Goal: Communication & Community: Participate in discussion

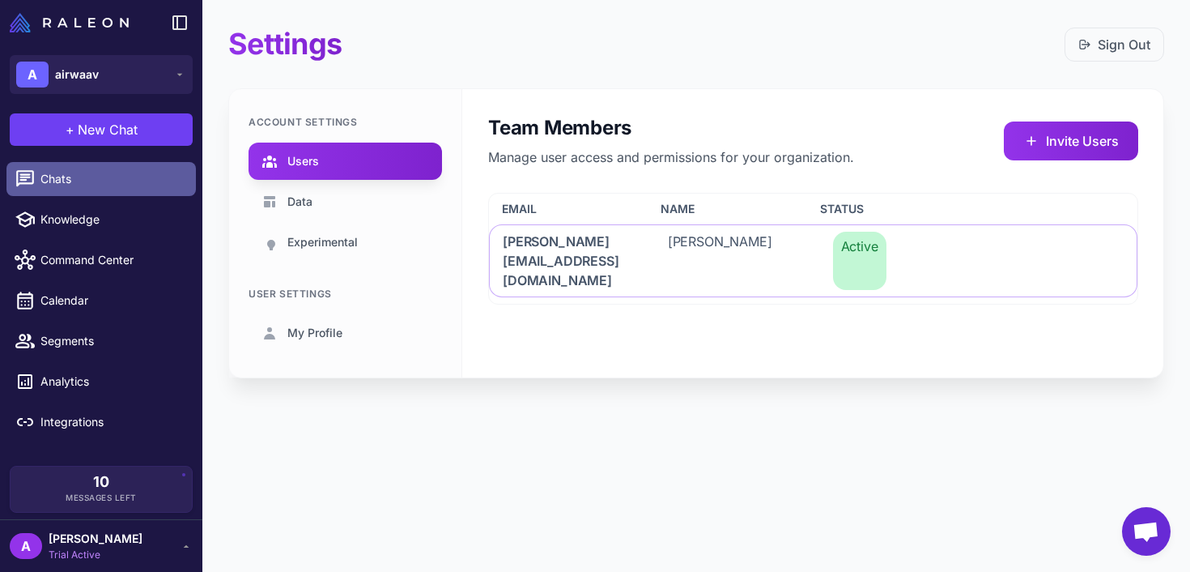
click at [111, 191] on link "Chats" at bounding box center [100, 179] width 189 height 34
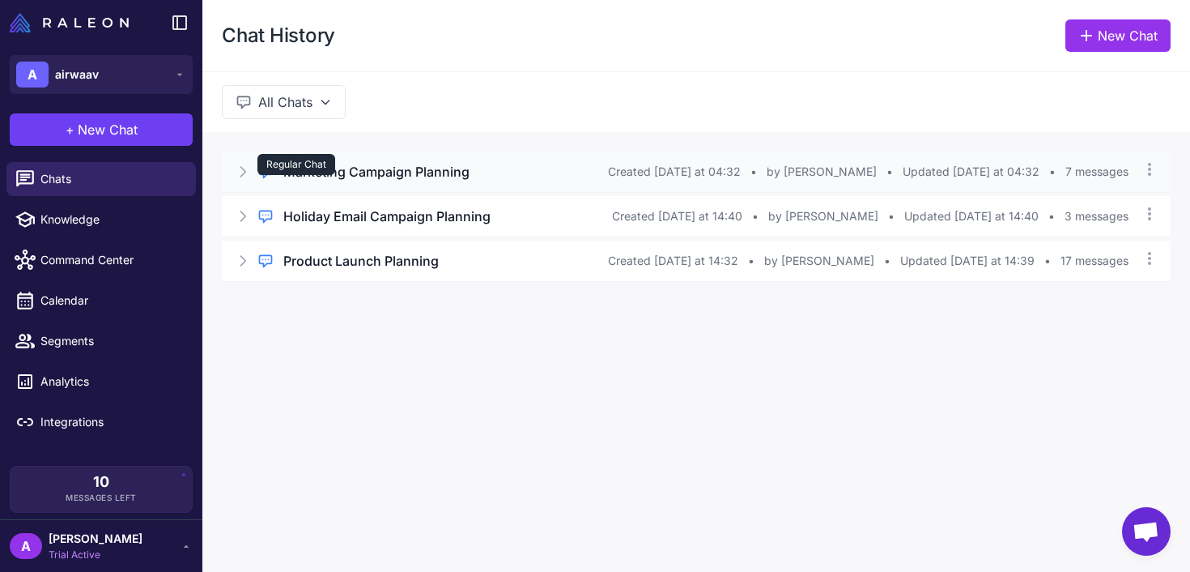
click at [258, 177] on icon at bounding box center [265, 172] width 16 height 16
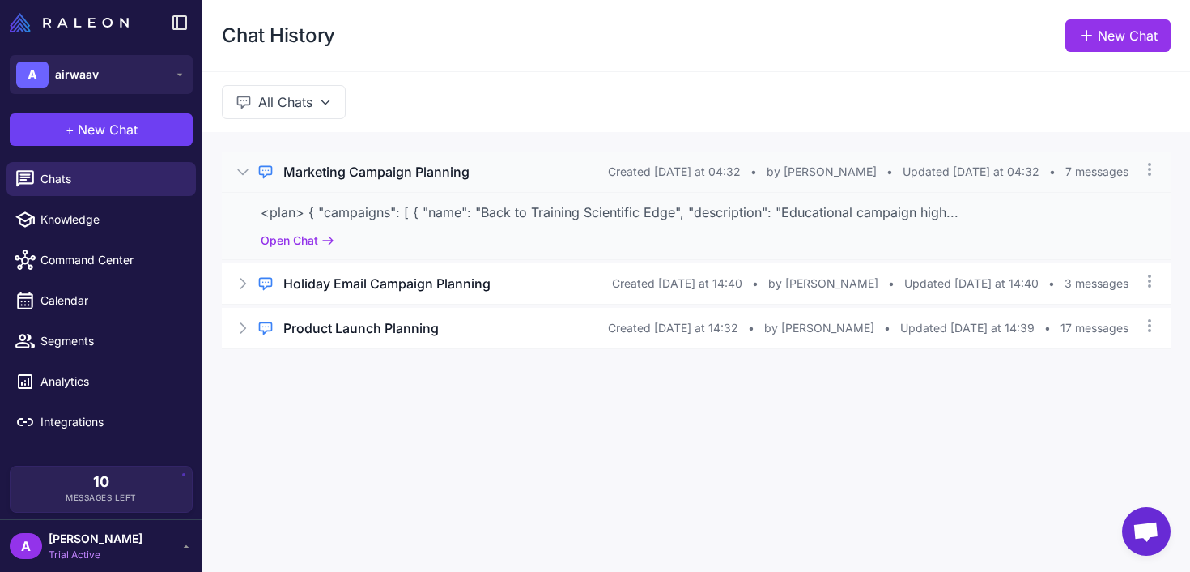
click at [359, 173] on h3 "Marketing Campaign Planning" at bounding box center [376, 171] width 186 height 19
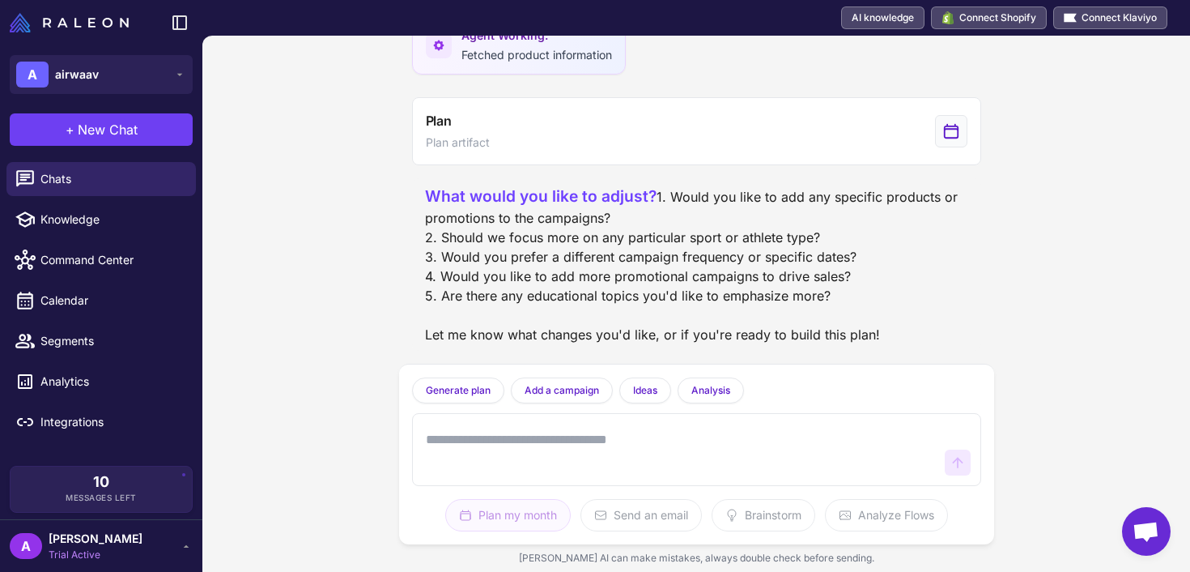
scroll to position [619, 0]
click at [479, 222] on div "What would you like to adjust? 1. Would you like to add any specific products o…" at bounding box center [696, 265] width 543 height 160
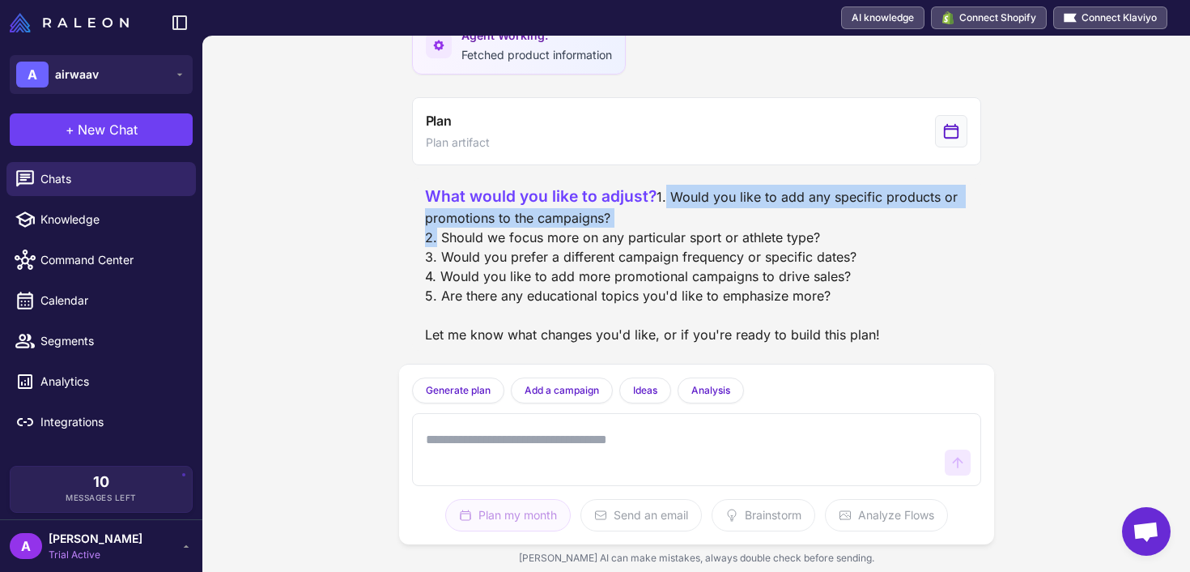
copy div "1. Would you like to add any specific products or promotions to the campaigns?"
click at [493, 441] on textarea at bounding box center [681, 449] width 516 height 52
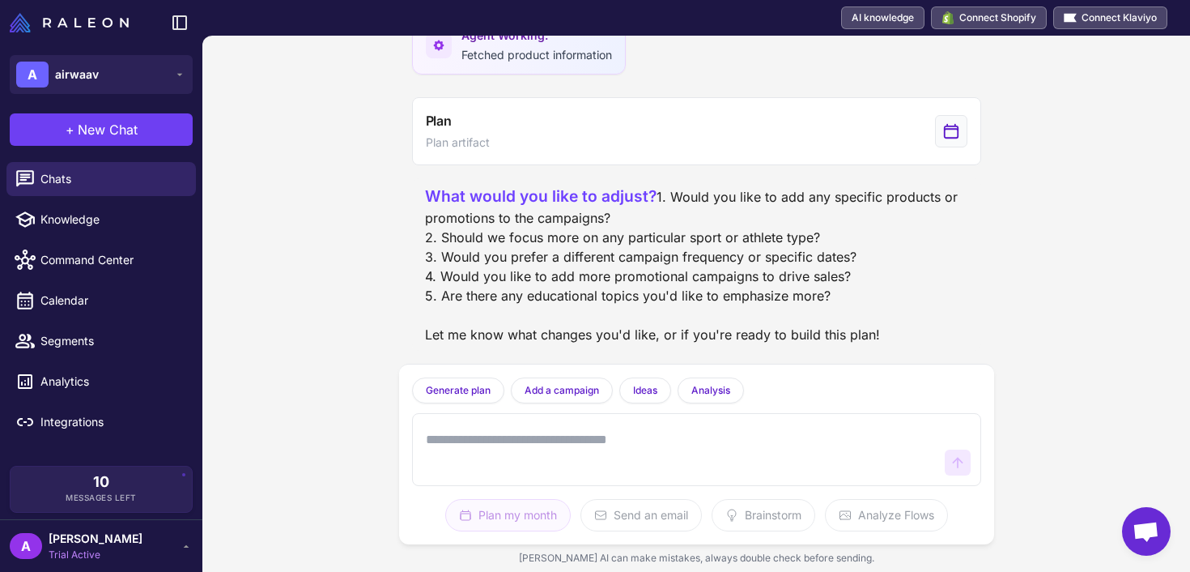
paste textarea "**********"
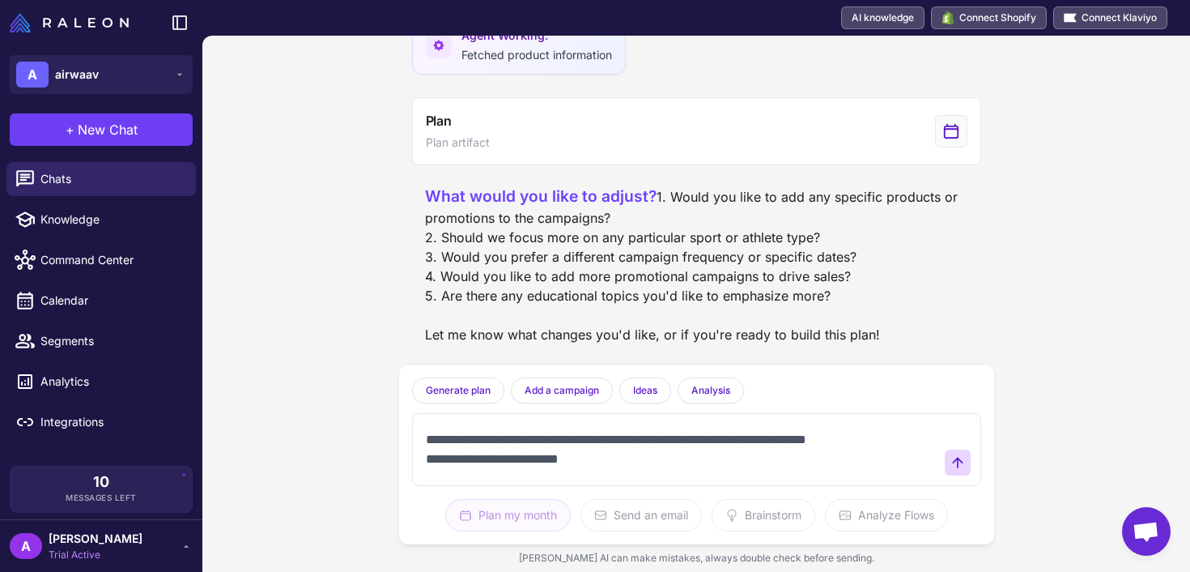
type textarea "**********"
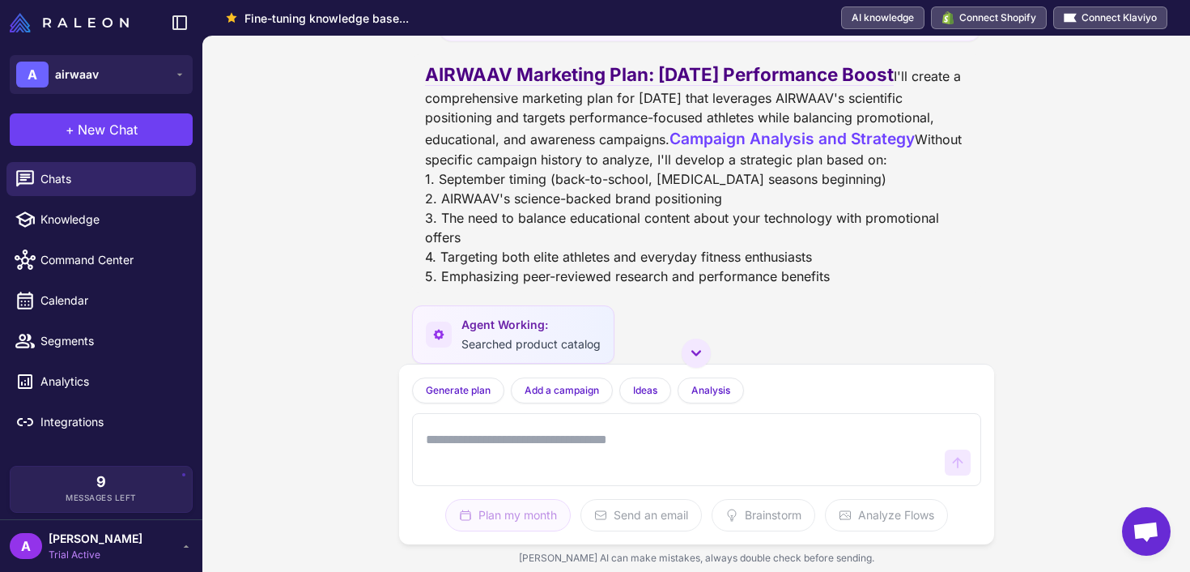
scroll to position [140, 0]
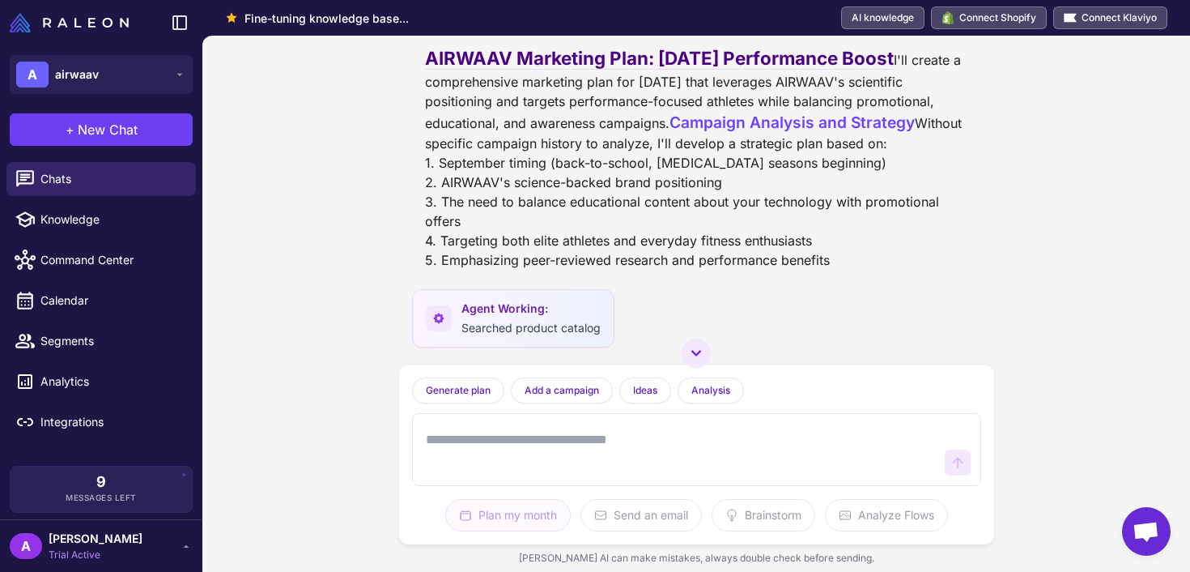
click at [486, 270] on div "AIRWAAV Marketing Plan: September 2025 Performance Boost I'll create a comprehe…" at bounding box center [696, 157] width 543 height 225
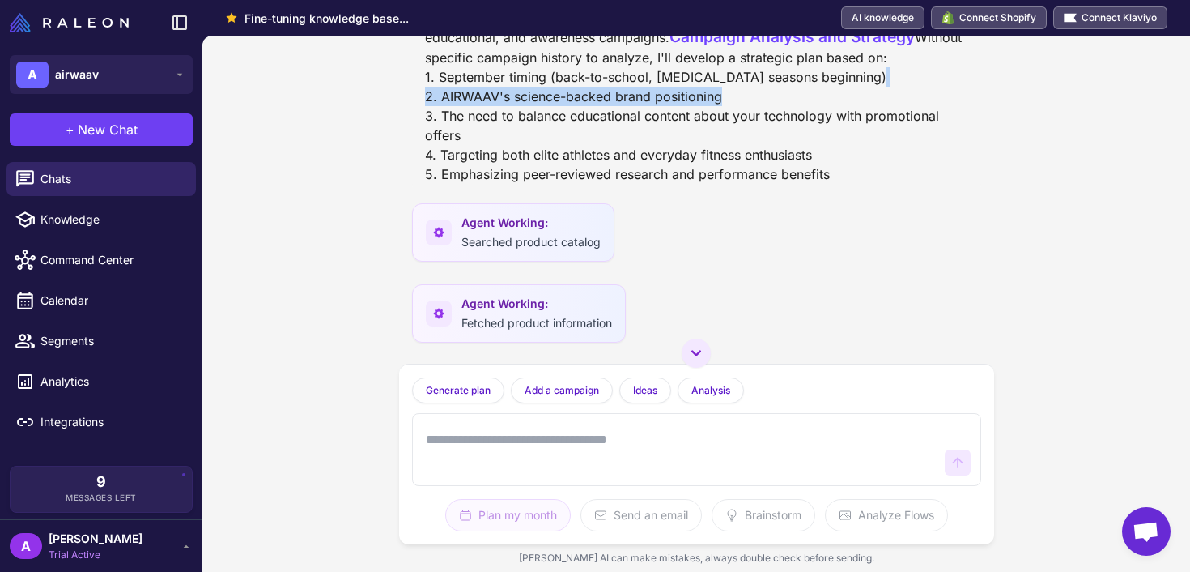
scroll to position [227, 0]
click at [504, 183] on div "AIRWAAV Marketing Plan: September 2025 Performance Boost I'll create a comprehe…" at bounding box center [696, 70] width 543 height 225
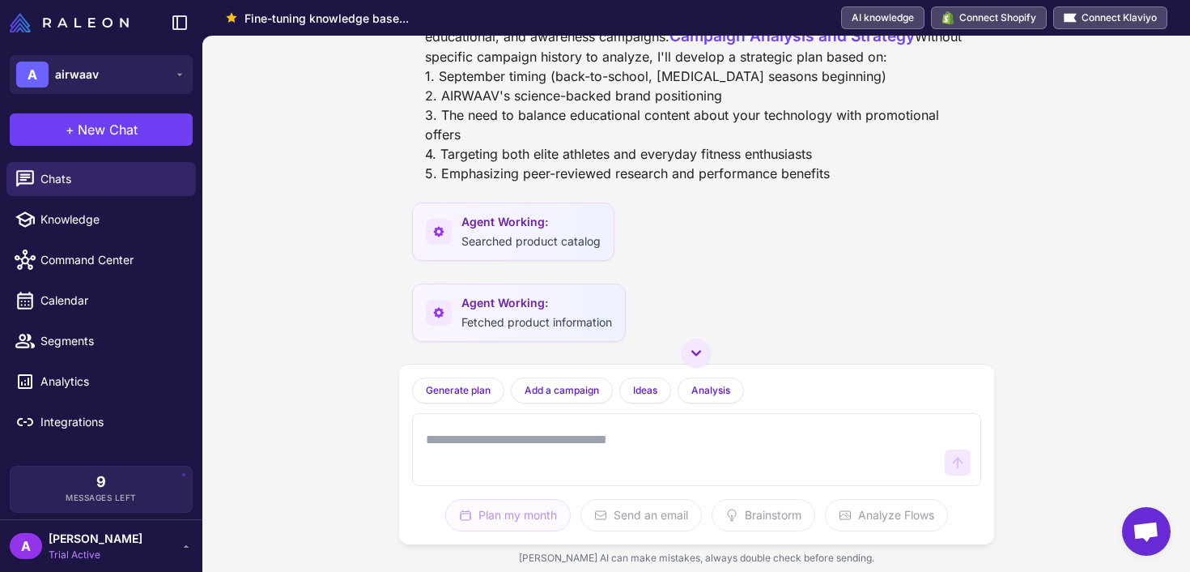
click at [504, 183] on div "AIRWAAV Marketing Plan: September 2025 Performance Boost I'll create a comprehe…" at bounding box center [696, 70] width 543 height 225
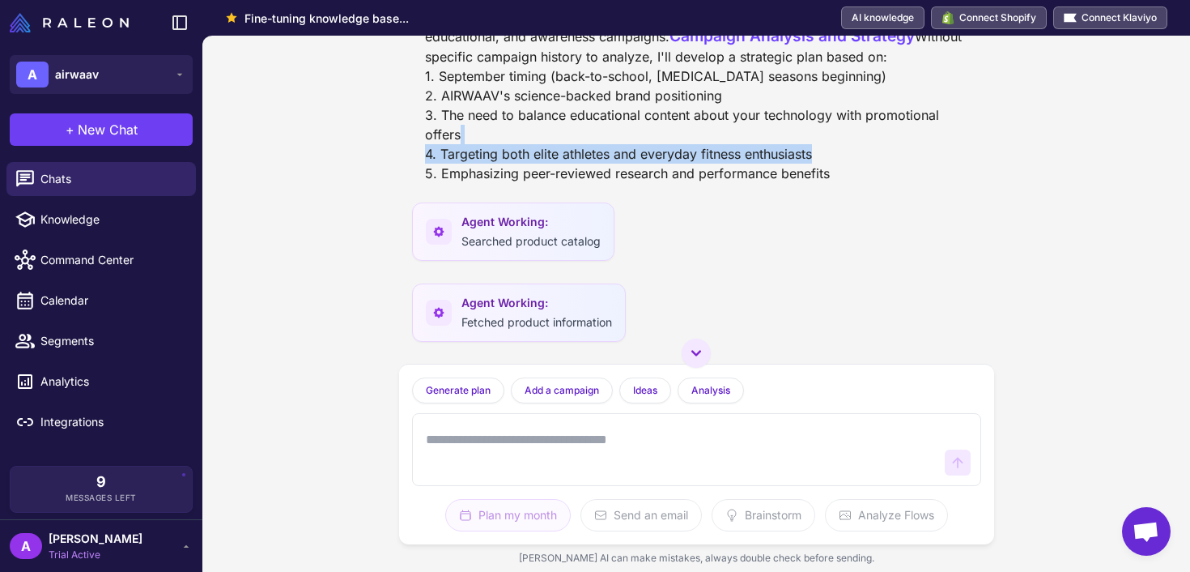
copy div "4. Targeting both elite athletes and everyday fitness enthusiasts"
click at [487, 426] on textarea at bounding box center [681, 449] width 516 height 52
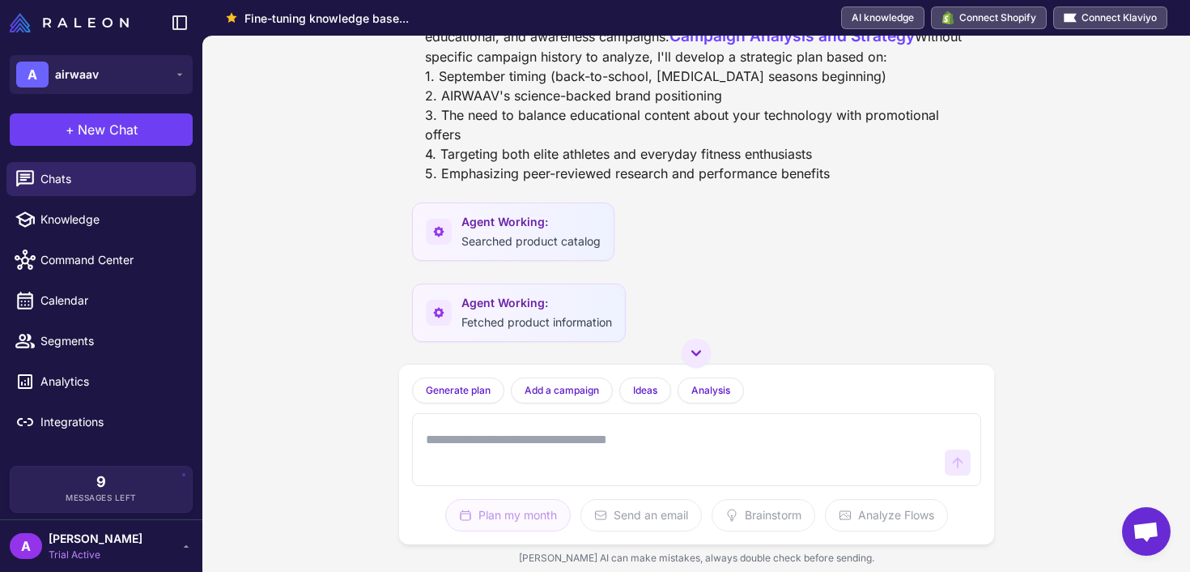
paste textarea "**********"
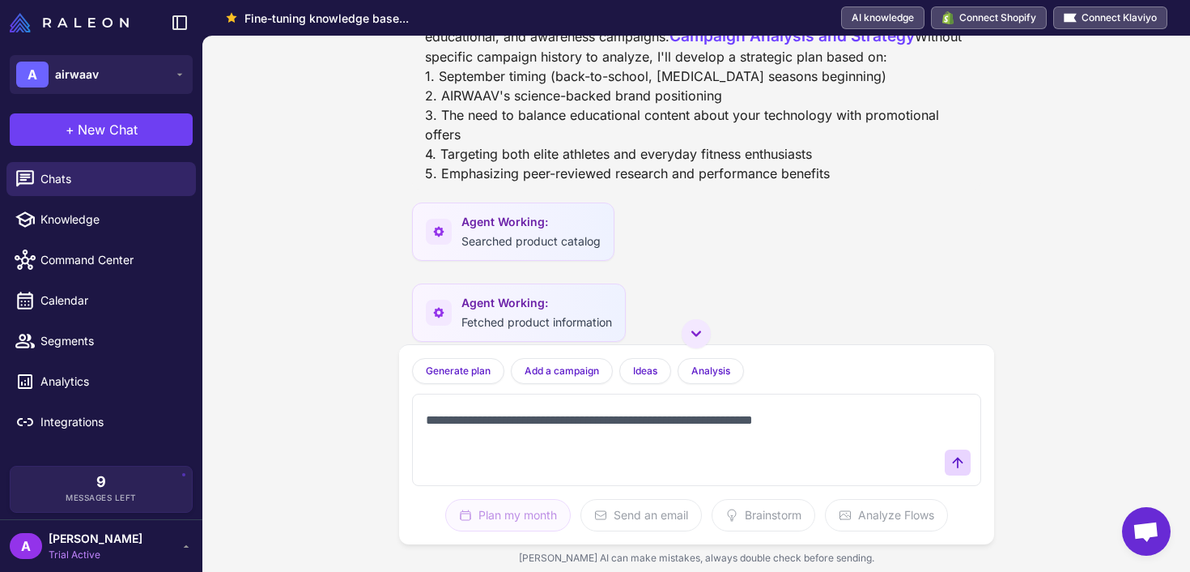
scroll to position [0, 0]
type textarea "**********"
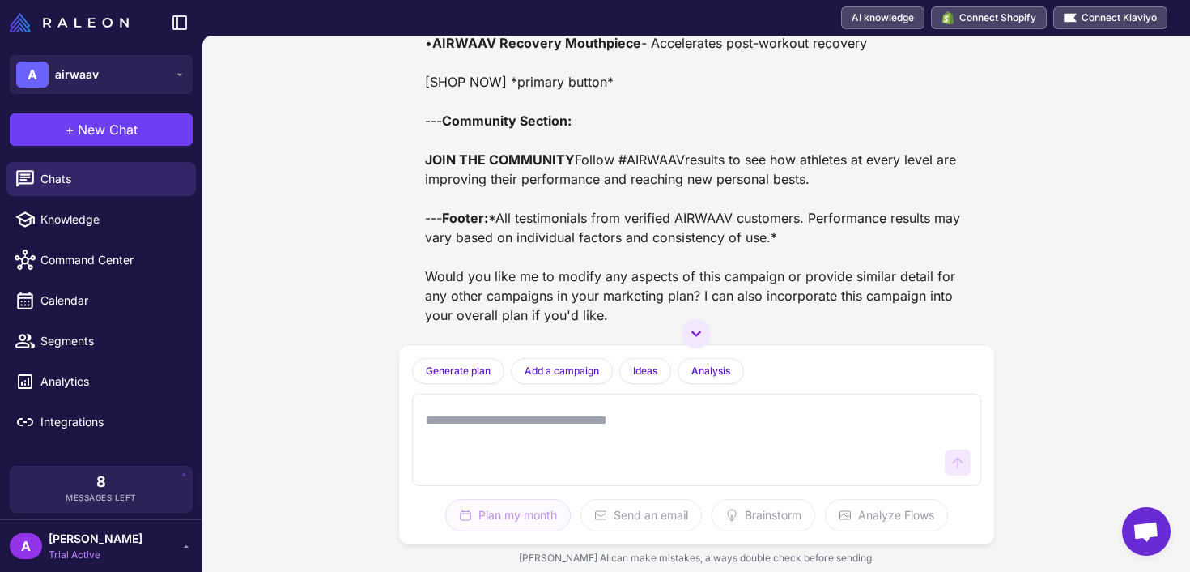
scroll to position [5310, 0]
click at [79, 555] on span "Trial Active" at bounding box center [96, 554] width 94 height 15
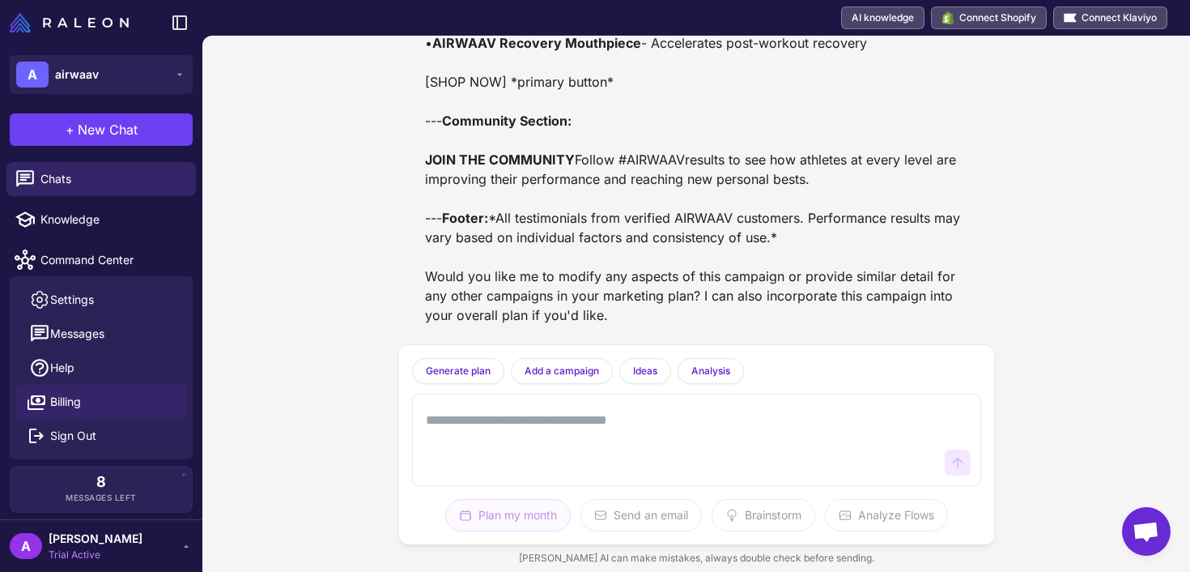
click at [104, 398] on link "Billing" at bounding box center [101, 402] width 170 height 34
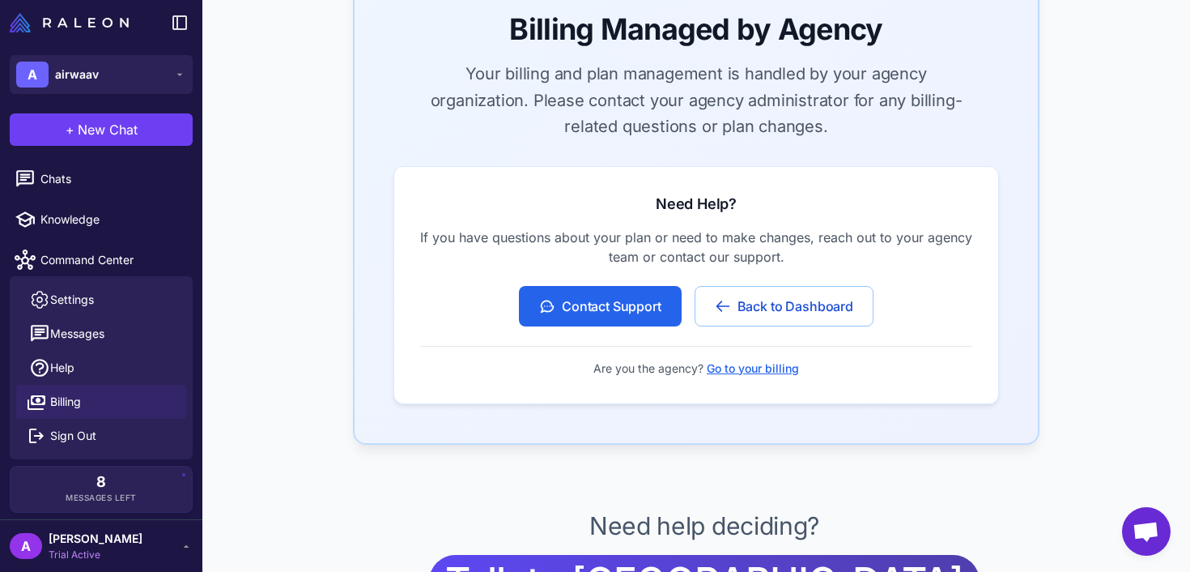
scroll to position [370, 0]
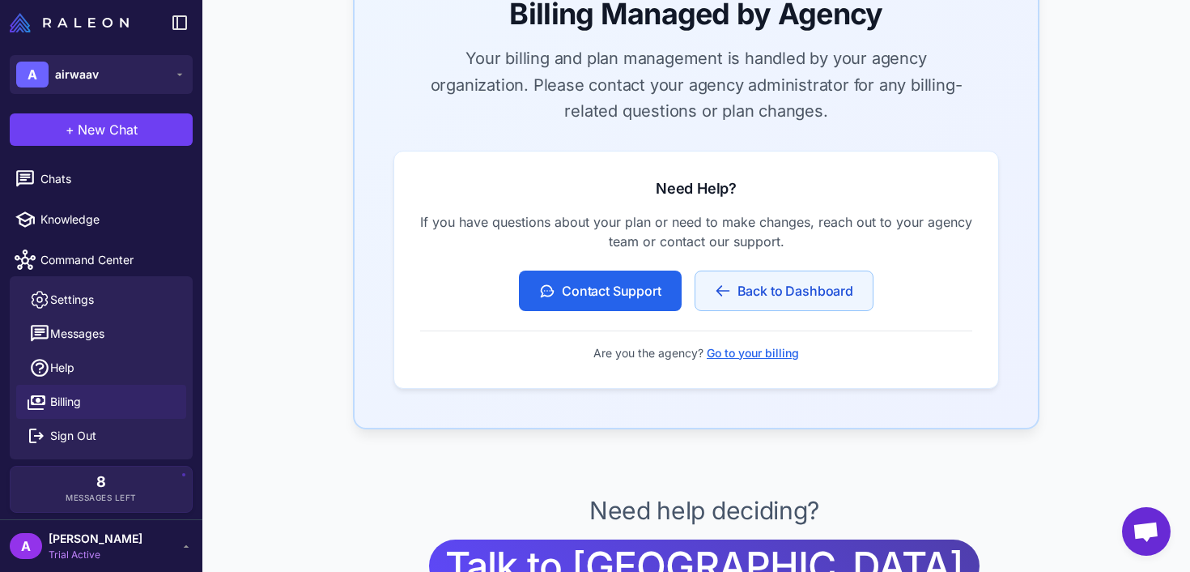
click at [758, 276] on button "Back to Dashboard" at bounding box center [784, 290] width 179 height 40
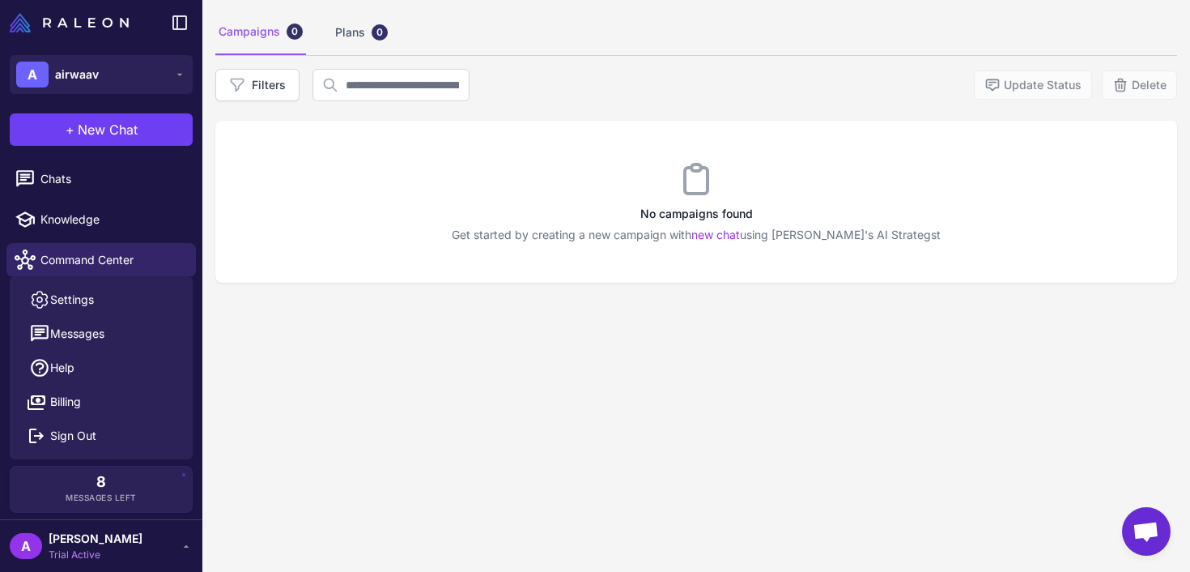
click at [104, 540] on span "[PERSON_NAME]" at bounding box center [96, 539] width 94 height 18
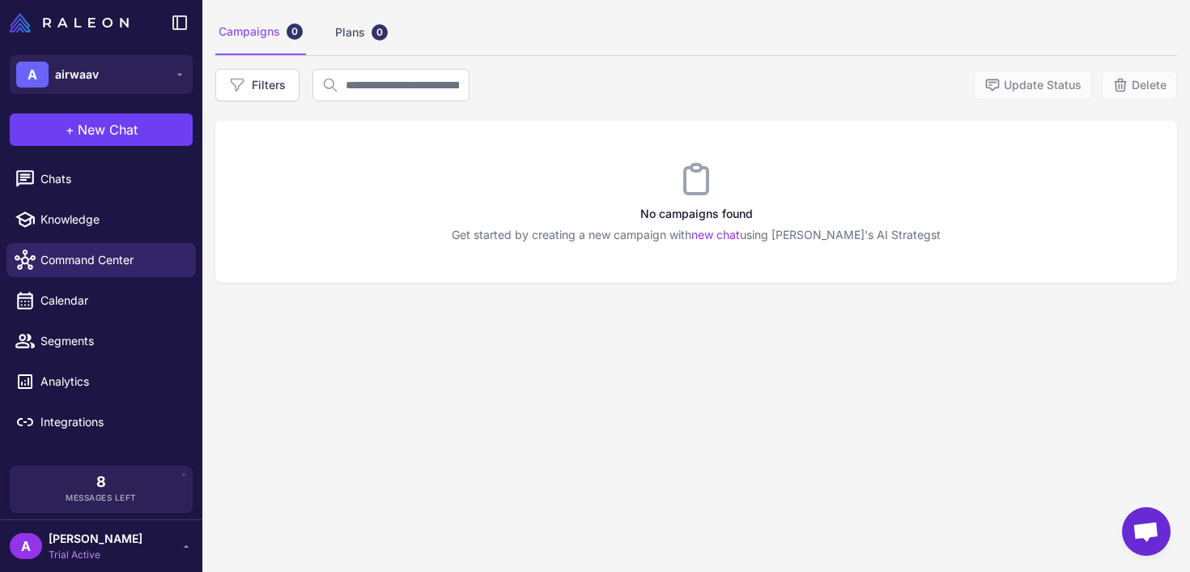
click at [87, 538] on span "[PERSON_NAME]" at bounding box center [96, 539] width 94 height 18
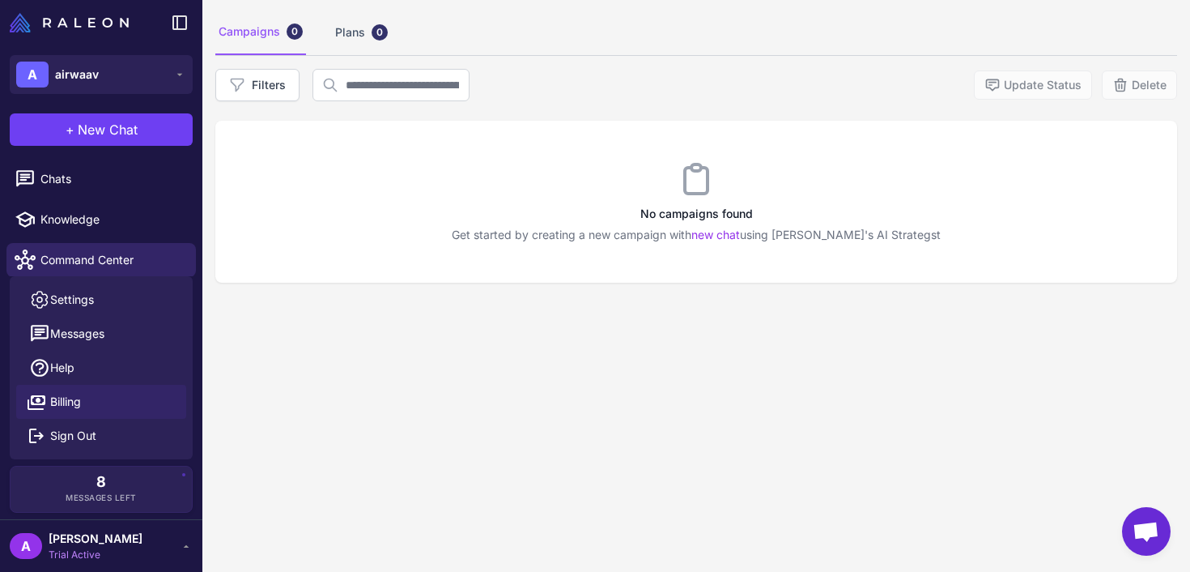
click at [88, 398] on link "Billing" at bounding box center [101, 402] width 170 height 34
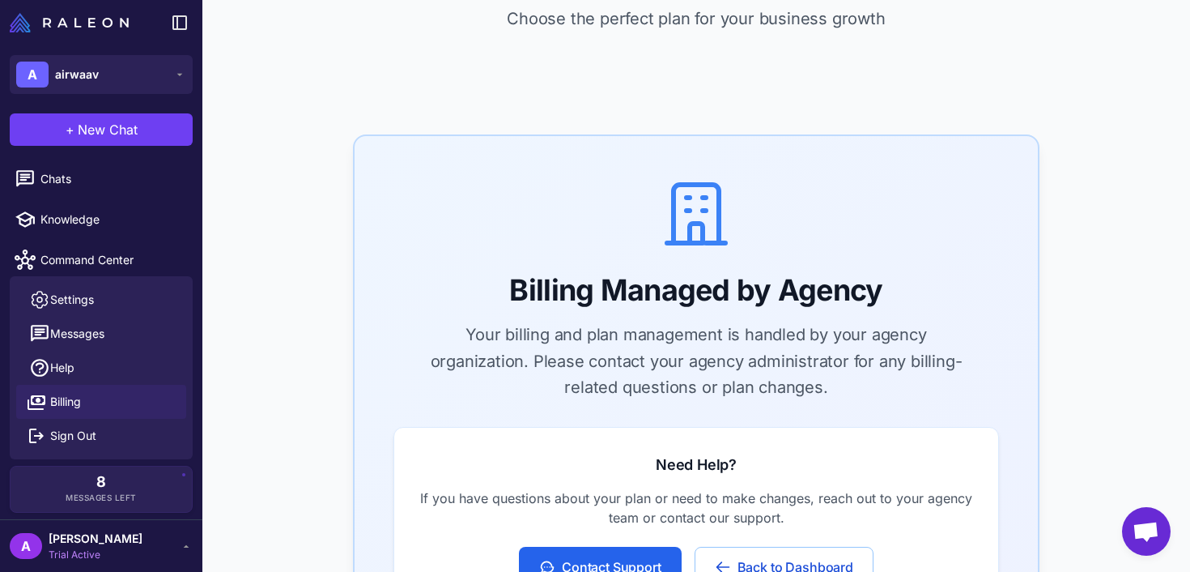
click at [128, 540] on div "A Arghadeep Trial Active" at bounding box center [101, 546] width 183 height 32
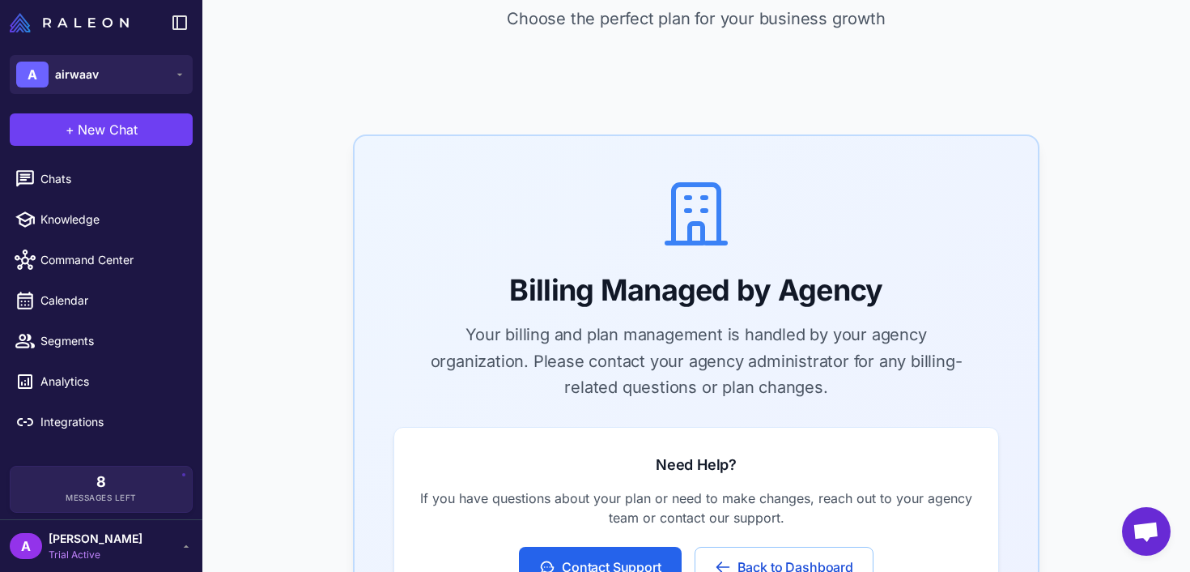
click at [70, 555] on span "Trial Active" at bounding box center [96, 554] width 94 height 15
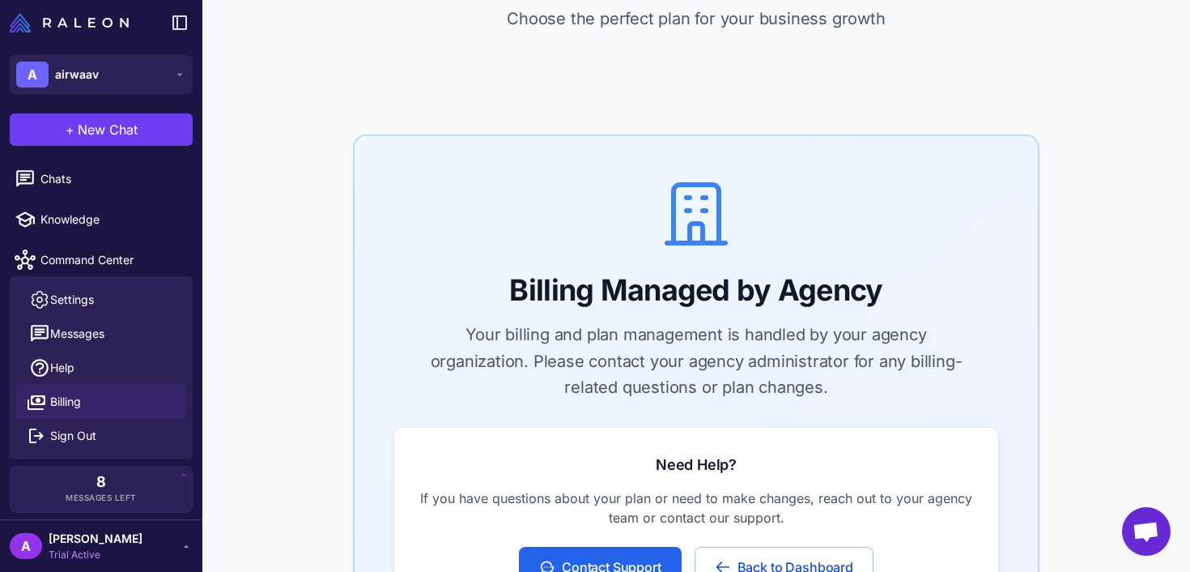
click at [104, 399] on link "Billing" at bounding box center [101, 402] width 170 height 34
click at [92, 536] on span "[PERSON_NAME]" at bounding box center [96, 539] width 94 height 18
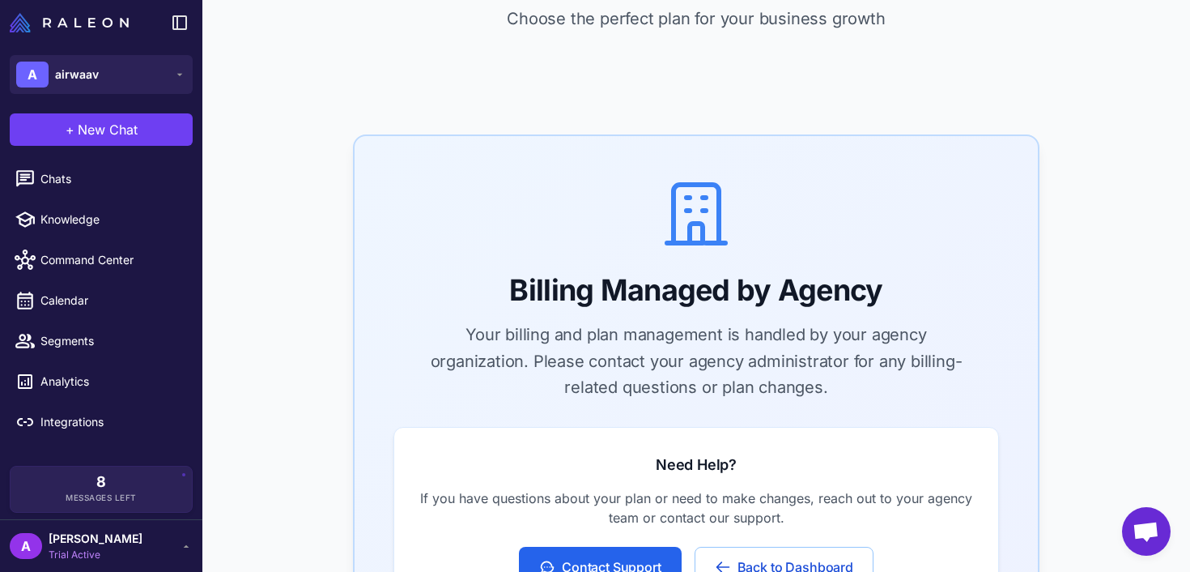
click at [53, 551] on span "Trial Active" at bounding box center [96, 554] width 94 height 15
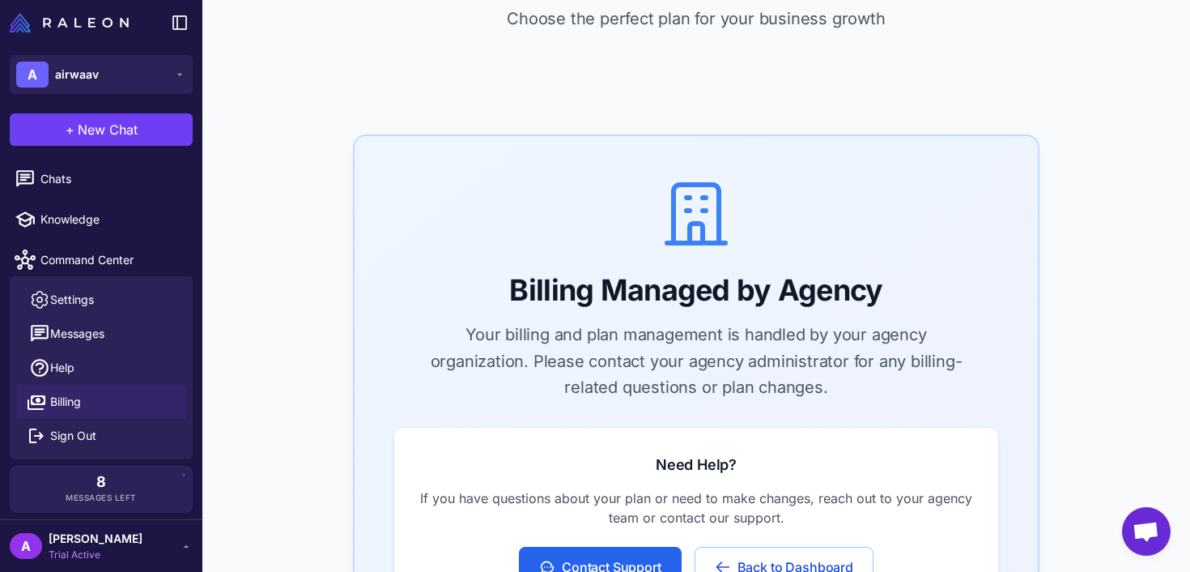
click at [96, 408] on link "Billing" at bounding box center [101, 402] width 170 height 34
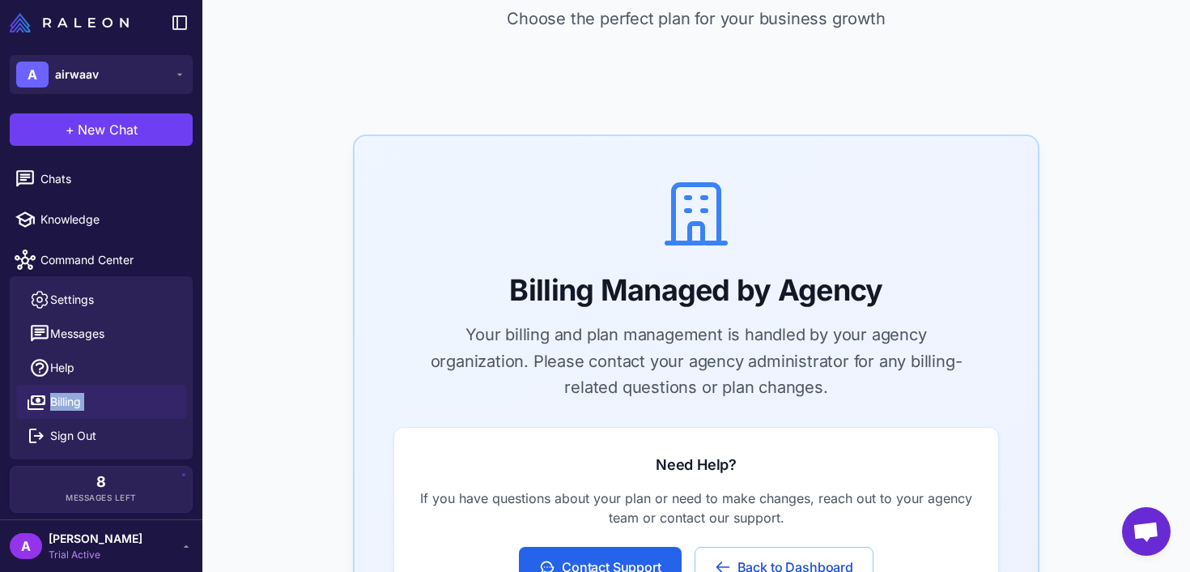
click at [96, 408] on link "Billing" at bounding box center [101, 402] width 170 height 34
click at [36, 409] on icon at bounding box center [37, 402] width 18 height 15
click at [61, 557] on span "Trial Active" at bounding box center [96, 554] width 94 height 15
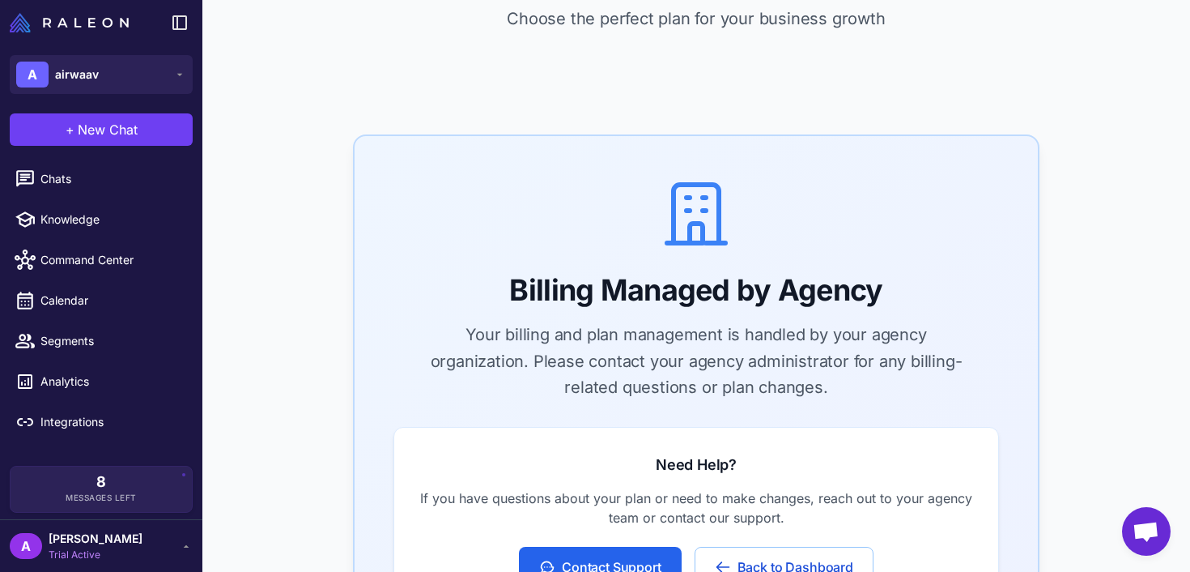
click at [61, 557] on span "Trial Active" at bounding box center [96, 554] width 94 height 15
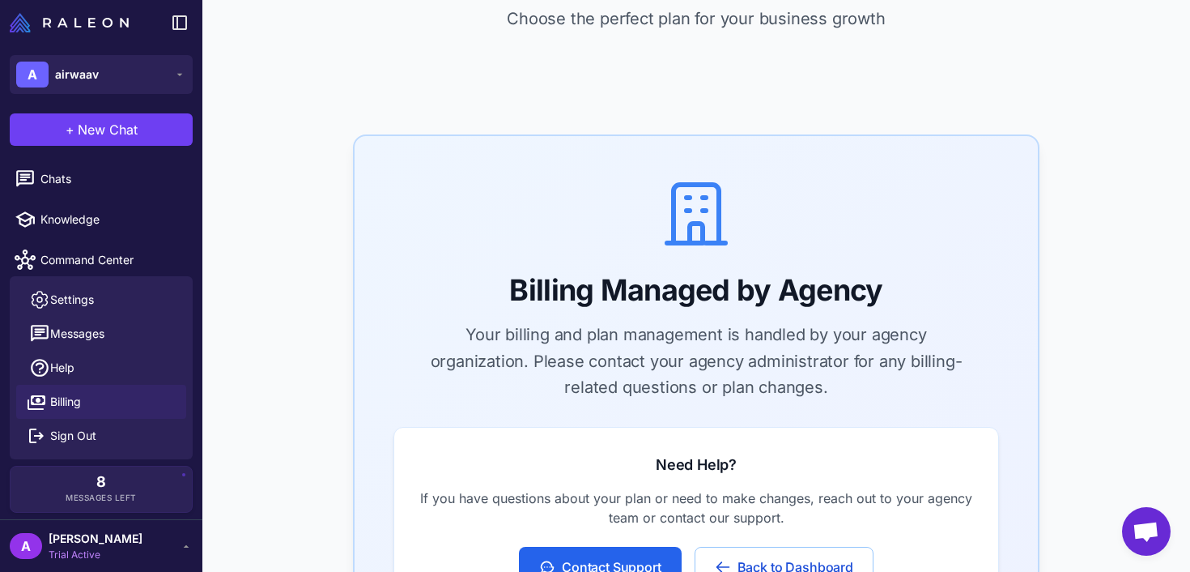
click at [61, 557] on span "Trial Active" at bounding box center [96, 554] width 94 height 15
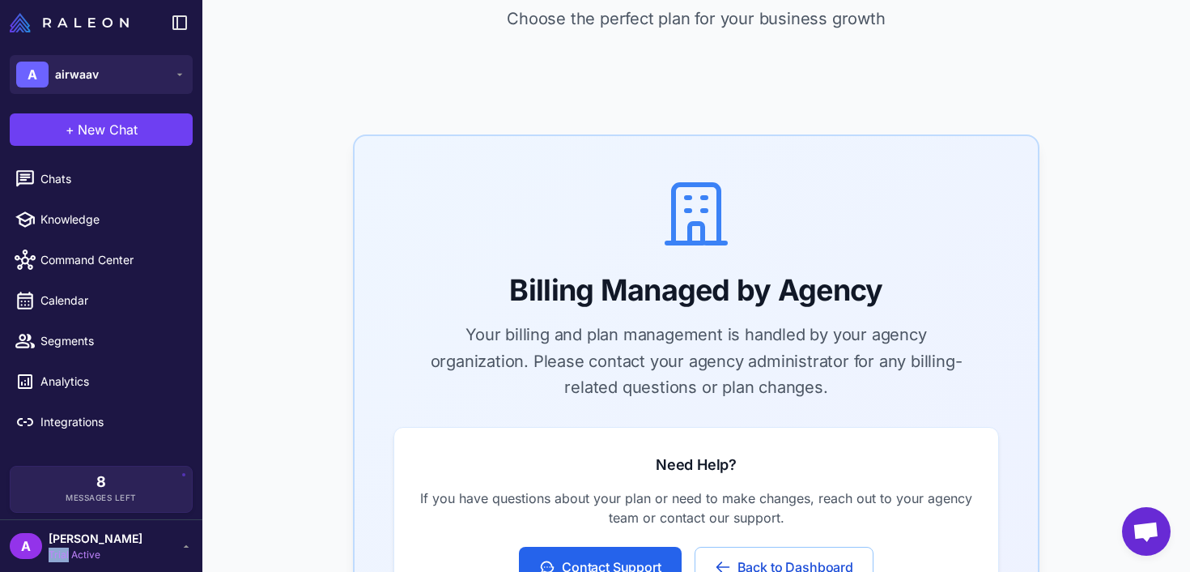
click at [61, 557] on span "Trial Active" at bounding box center [96, 554] width 94 height 15
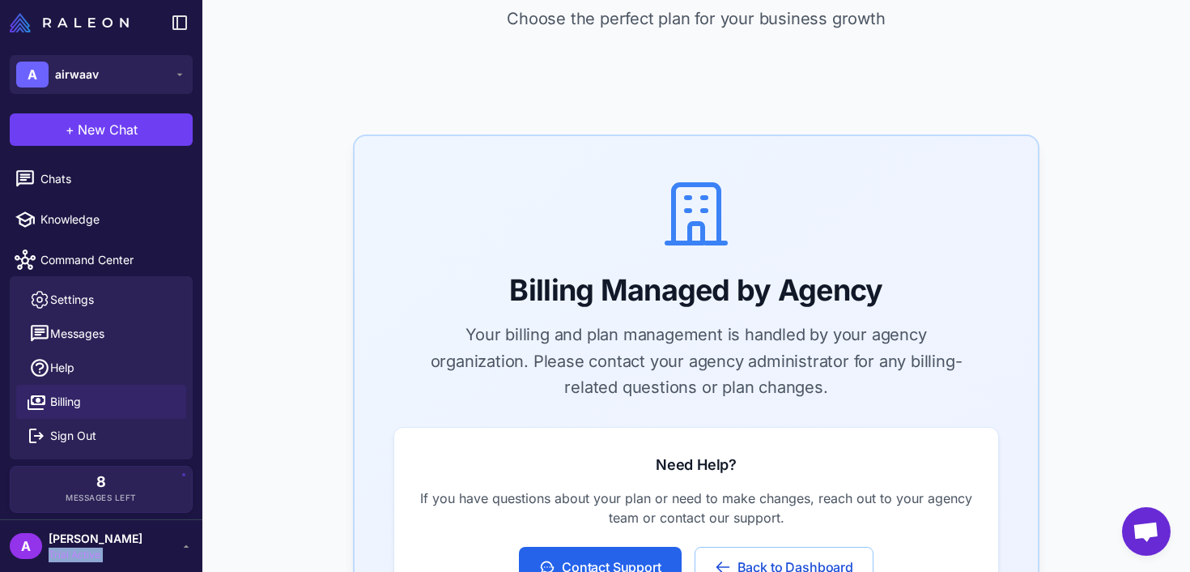
click at [62, 395] on span "Billing" at bounding box center [65, 402] width 31 height 18
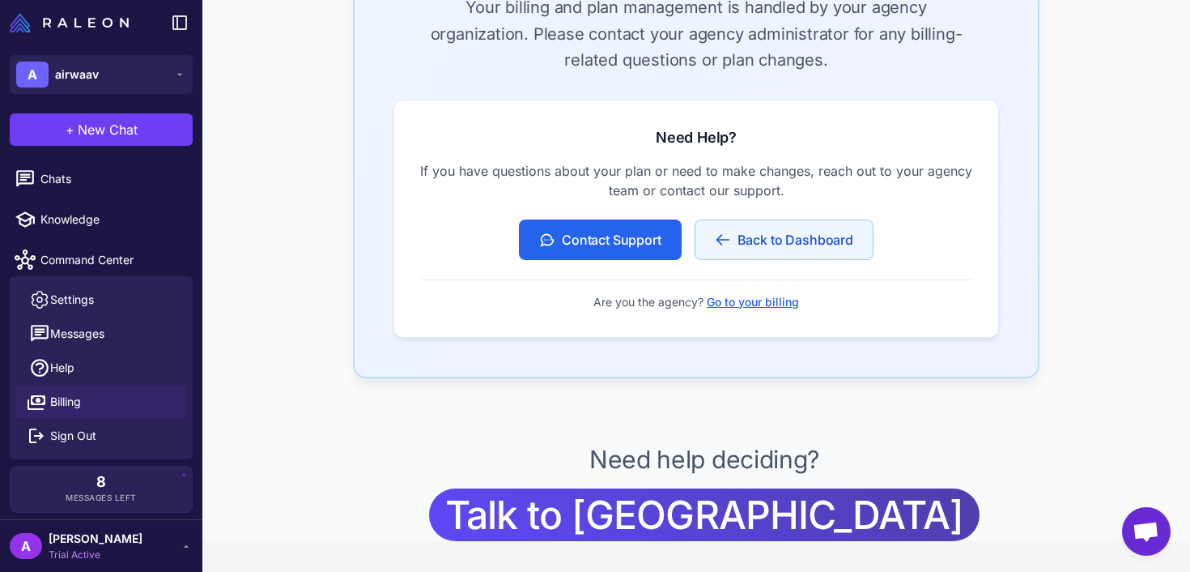
click at [805, 239] on button "Back to Dashboard" at bounding box center [784, 239] width 179 height 40
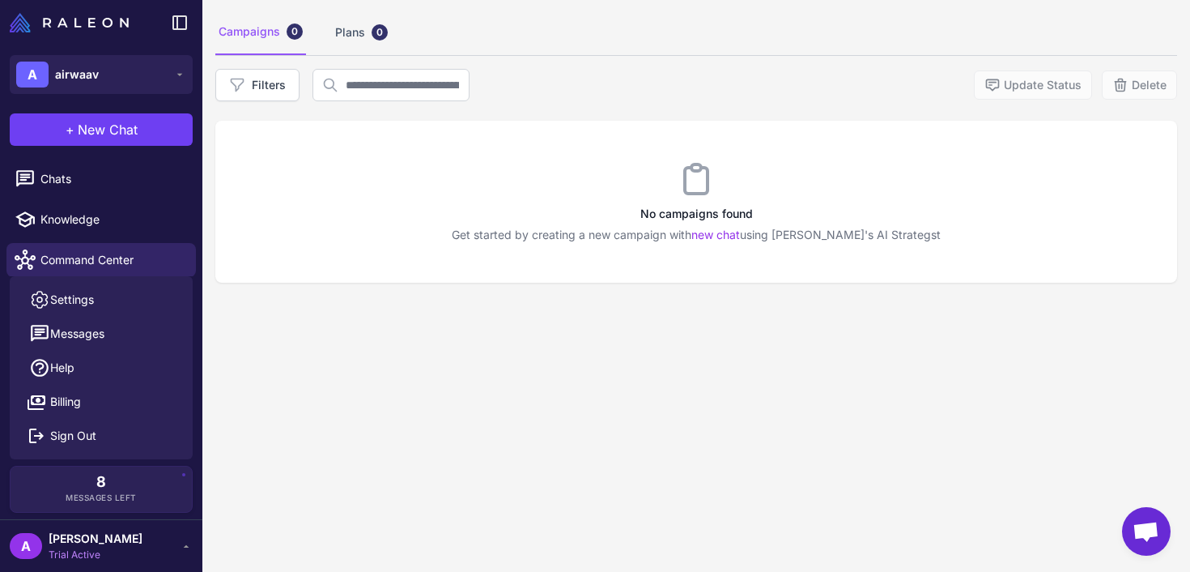
click at [101, 562] on div "A Arghadeep Trial Active" at bounding box center [101, 545] width 202 height 53
click at [79, 555] on span "Trial Active" at bounding box center [96, 554] width 94 height 15
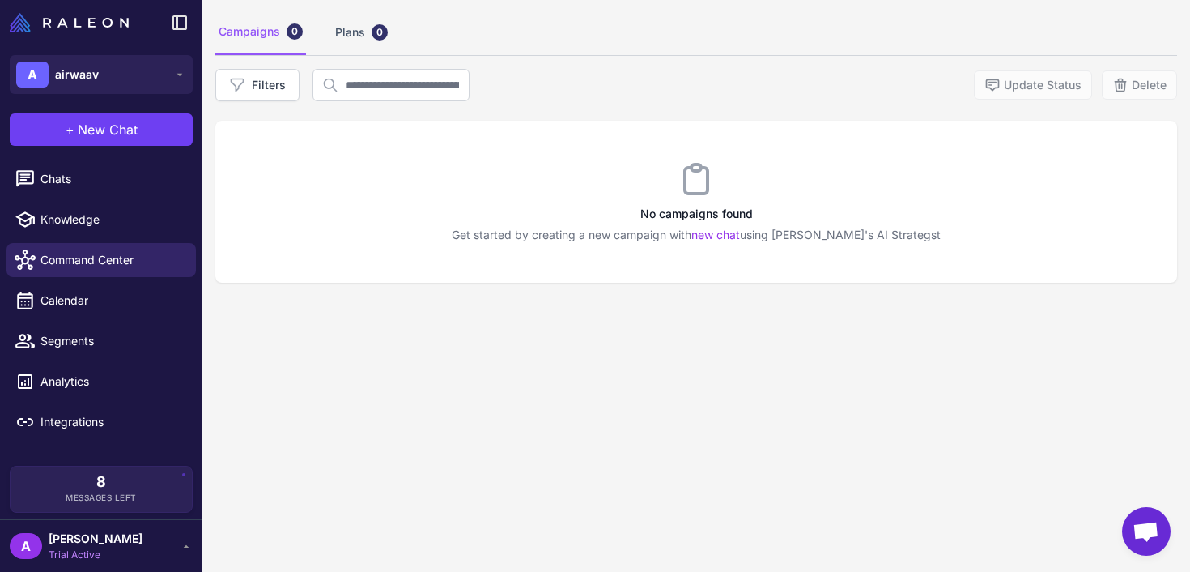
click at [83, 530] on span "[PERSON_NAME]" at bounding box center [96, 539] width 94 height 18
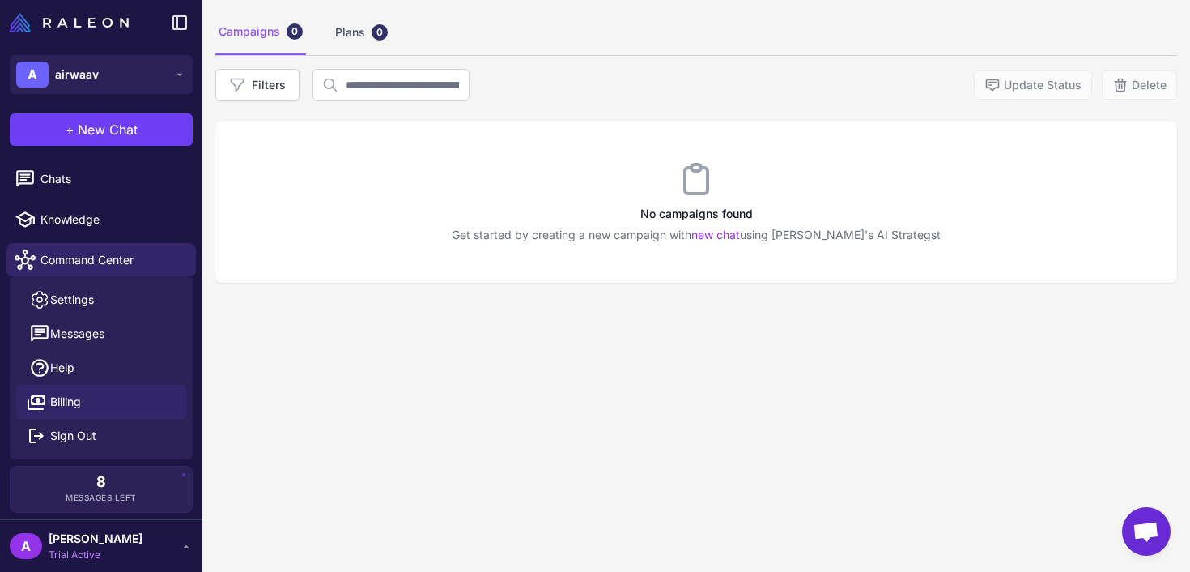
click at [102, 408] on link "Billing" at bounding box center [101, 402] width 170 height 34
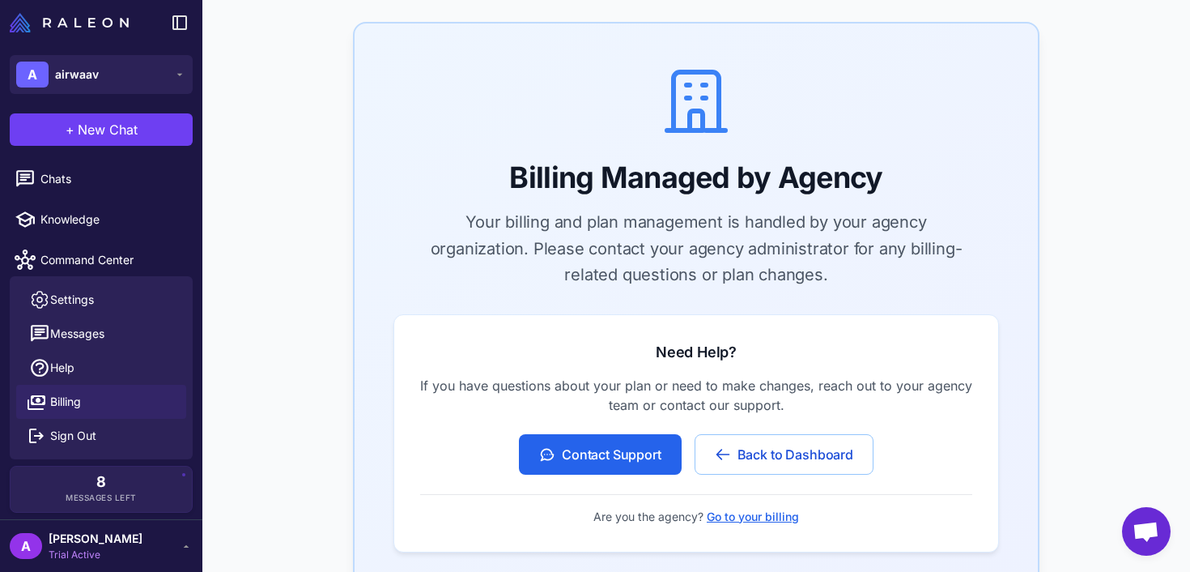
scroll to position [422, 0]
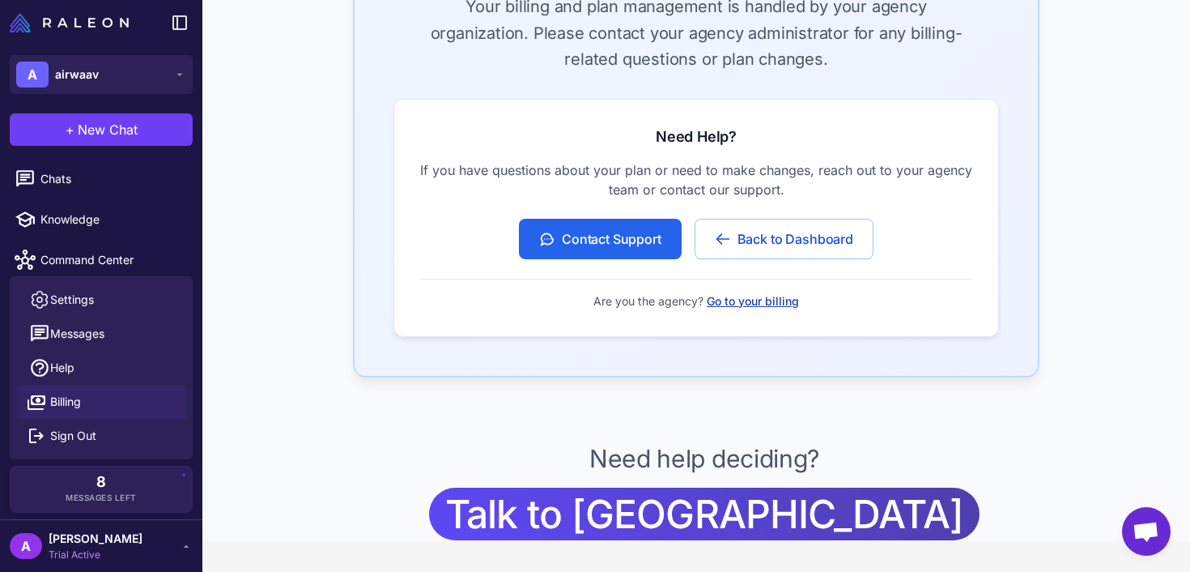
click at [745, 304] on button "Go to your billing" at bounding box center [753, 301] width 92 height 18
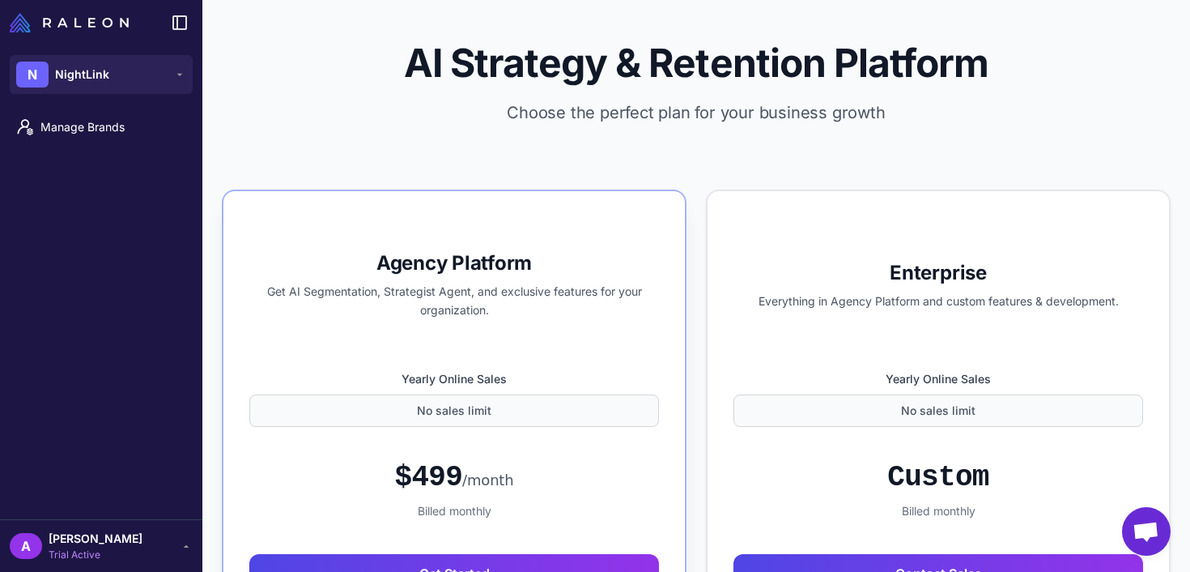
click at [506, 416] on div "No sales limit" at bounding box center [454, 410] width 410 height 32
click at [487, 370] on label "Yearly Online Sales" at bounding box center [454, 379] width 410 height 18
click at [487, 369] on div "Yearly Online Sales No sales limit" at bounding box center [454, 392] width 410 height 78
click at [484, 371] on label "Yearly Online Sales" at bounding box center [454, 379] width 410 height 18
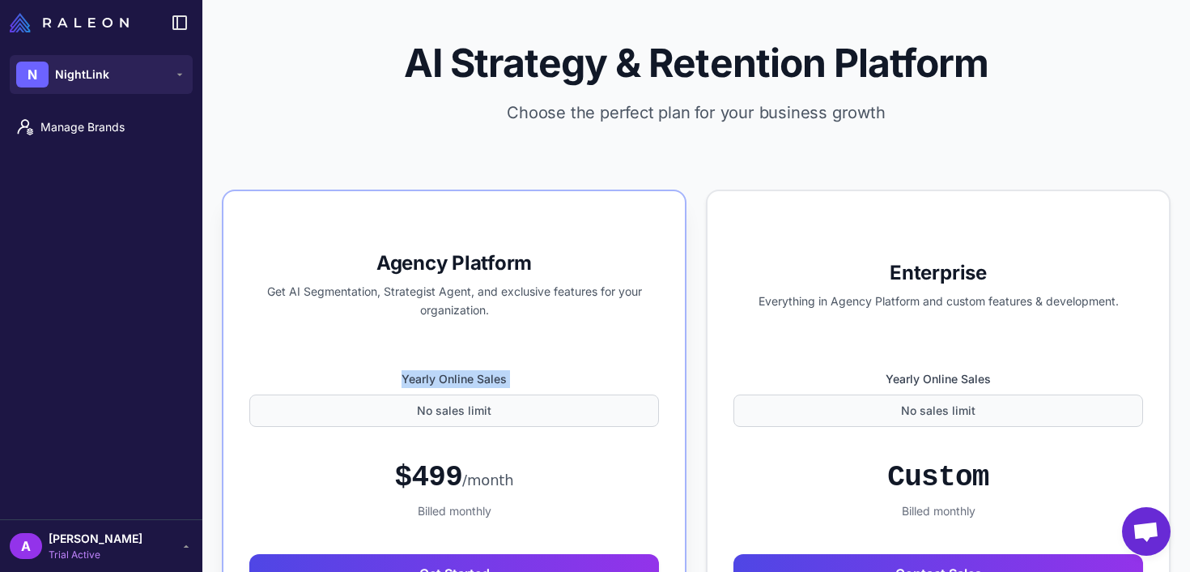
click at [483, 371] on label "Yearly Online Sales" at bounding box center [454, 379] width 410 height 18
click at [70, 70] on span "NightLink" at bounding box center [82, 75] width 54 height 18
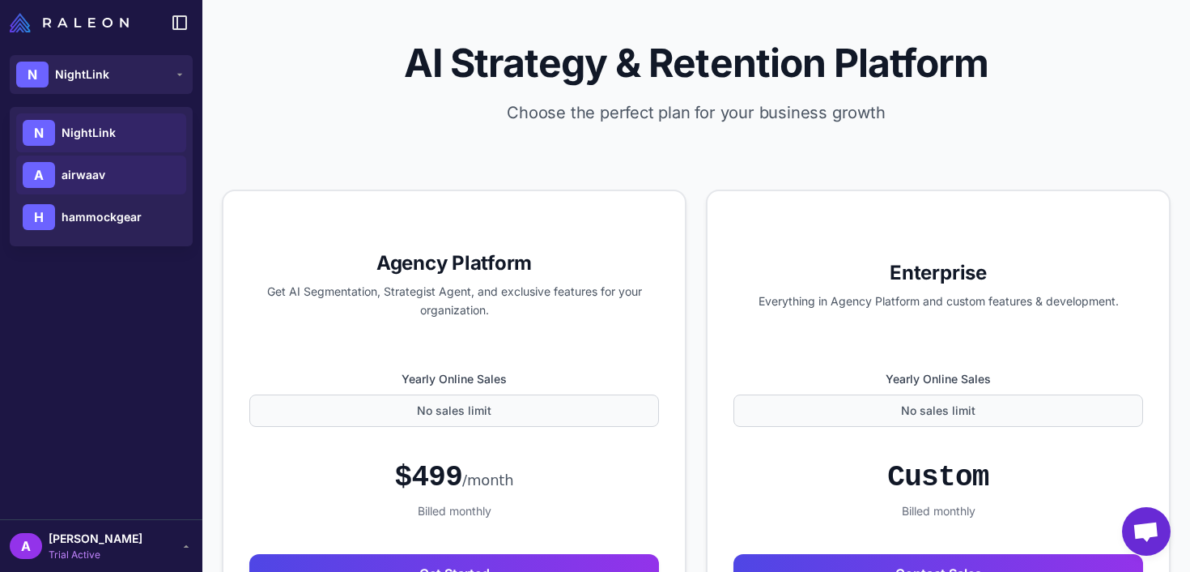
click at [107, 198] on div "A airwaav" at bounding box center [101, 217] width 170 height 39
click at [70, 546] on span "[PERSON_NAME]" at bounding box center [96, 539] width 94 height 18
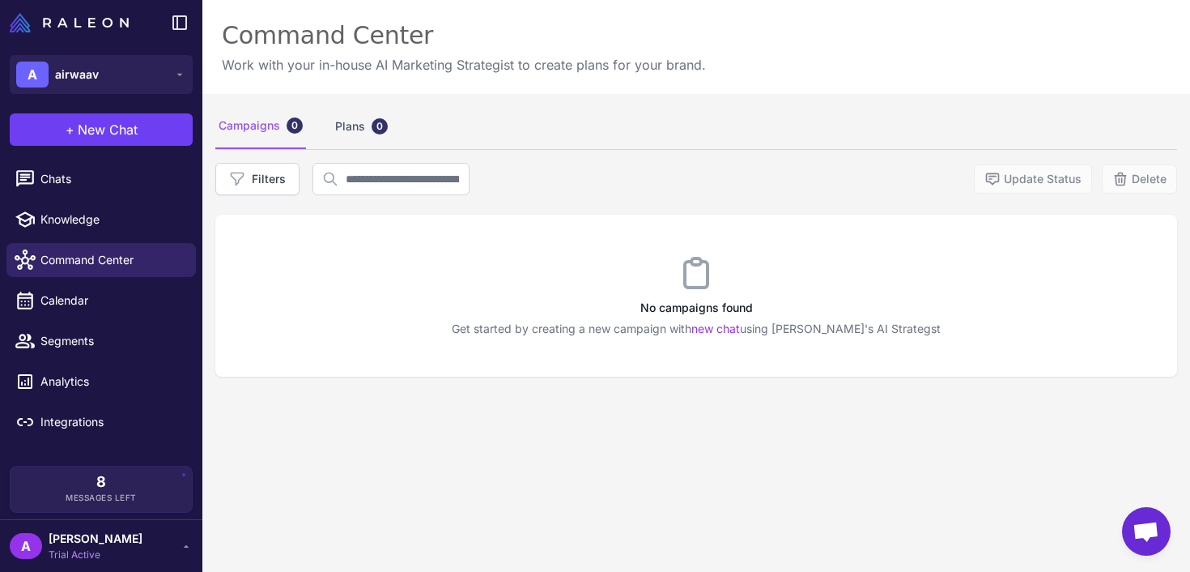
click at [79, 544] on span "[PERSON_NAME]" at bounding box center [96, 539] width 94 height 18
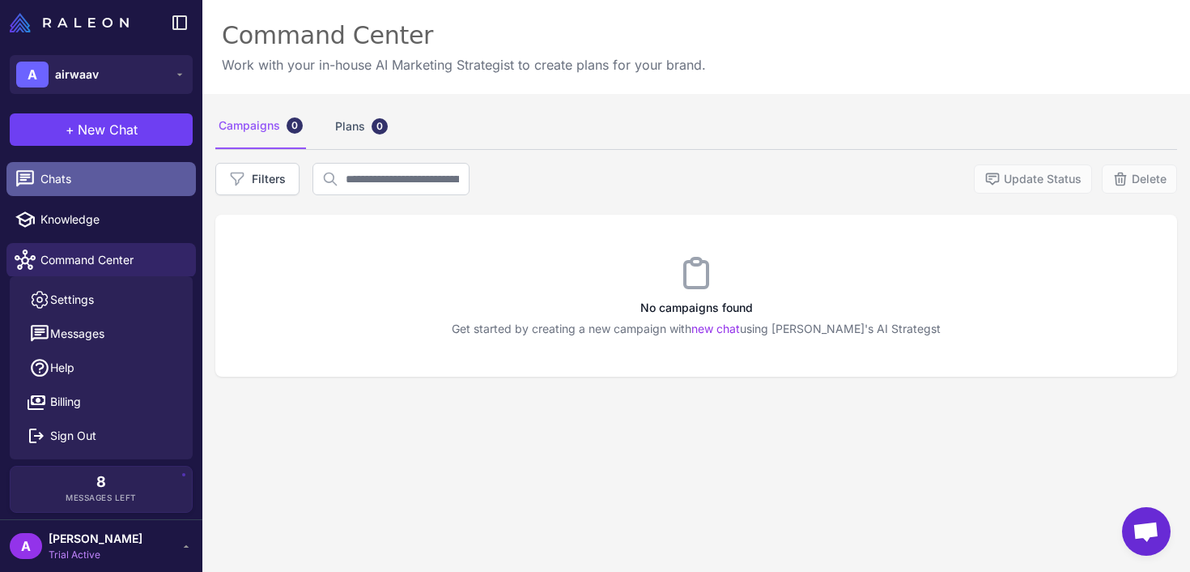
click at [87, 182] on span "Chats" at bounding box center [111, 179] width 143 height 18
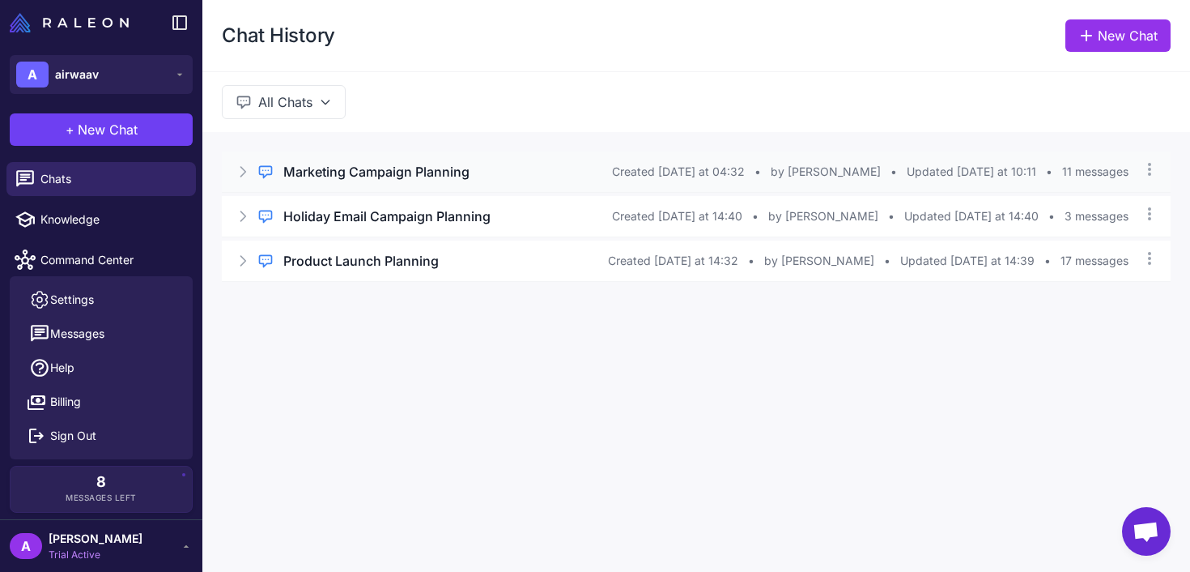
click at [381, 168] on h3 "Marketing Campaign Planning" at bounding box center [376, 171] width 186 height 19
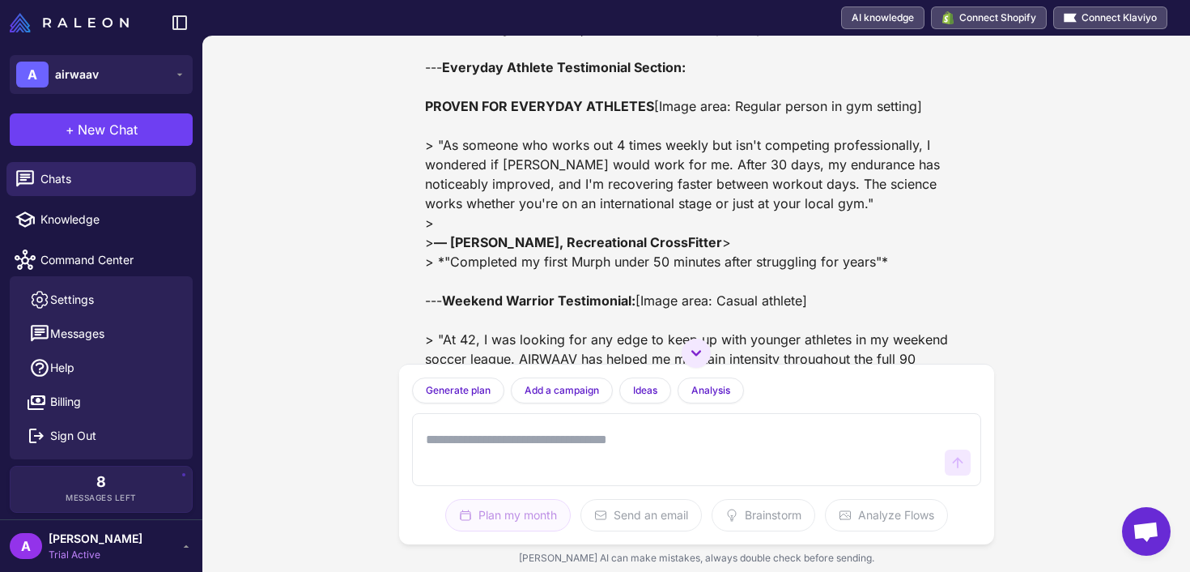
scroll to position [2995, 0]
